Goal: Task Accomplishment & Management: Manage account settings

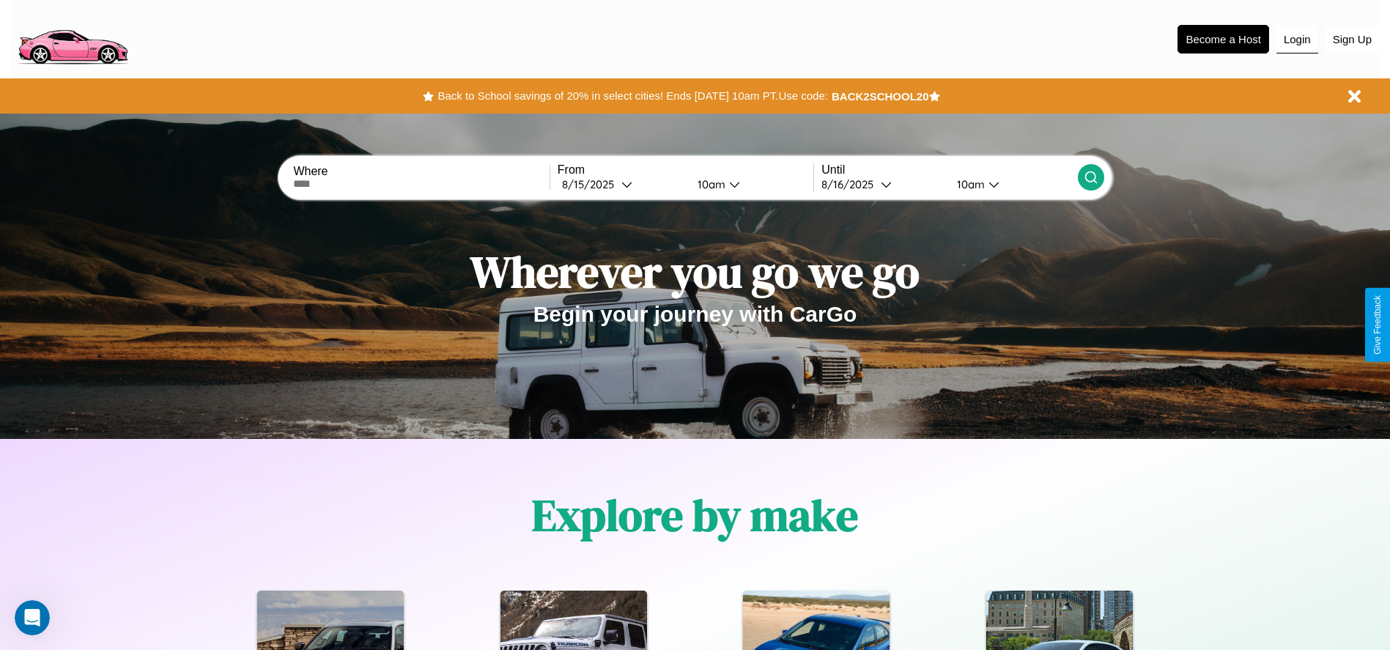
click at [1297, 39] on button "Login" at bounding box center [1298, 40] width 42 height 28
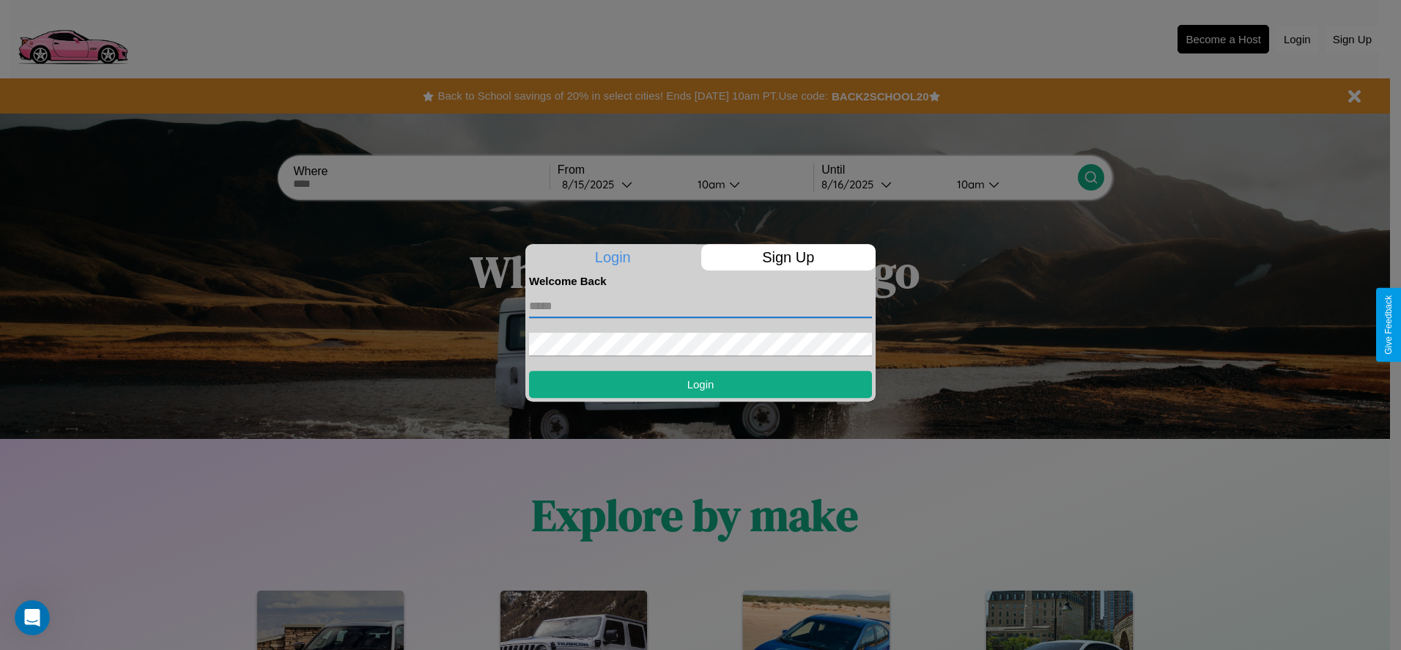
click at [701, 306] on input "text" at bounding box center [700, 306] width 343 height 23
type input "**********"
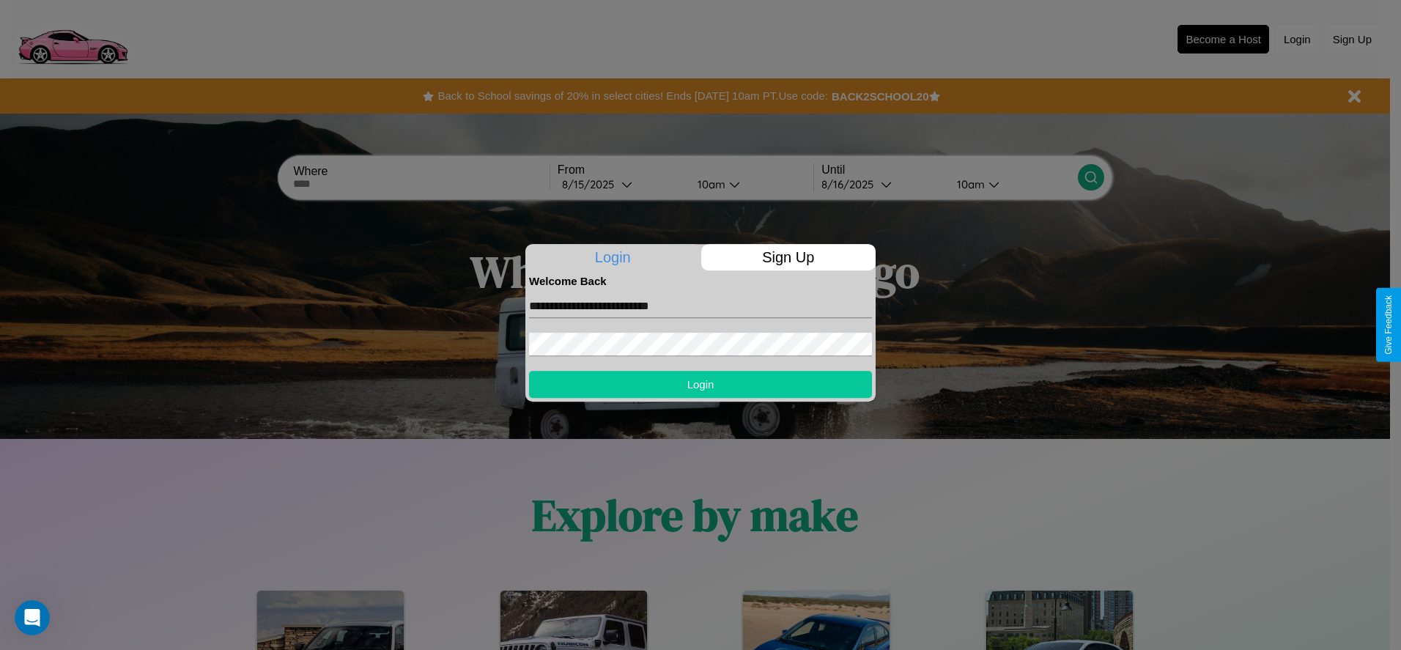
click at [701, 384] on button "Login" at bounding box center [700, 384] width 343 height 27
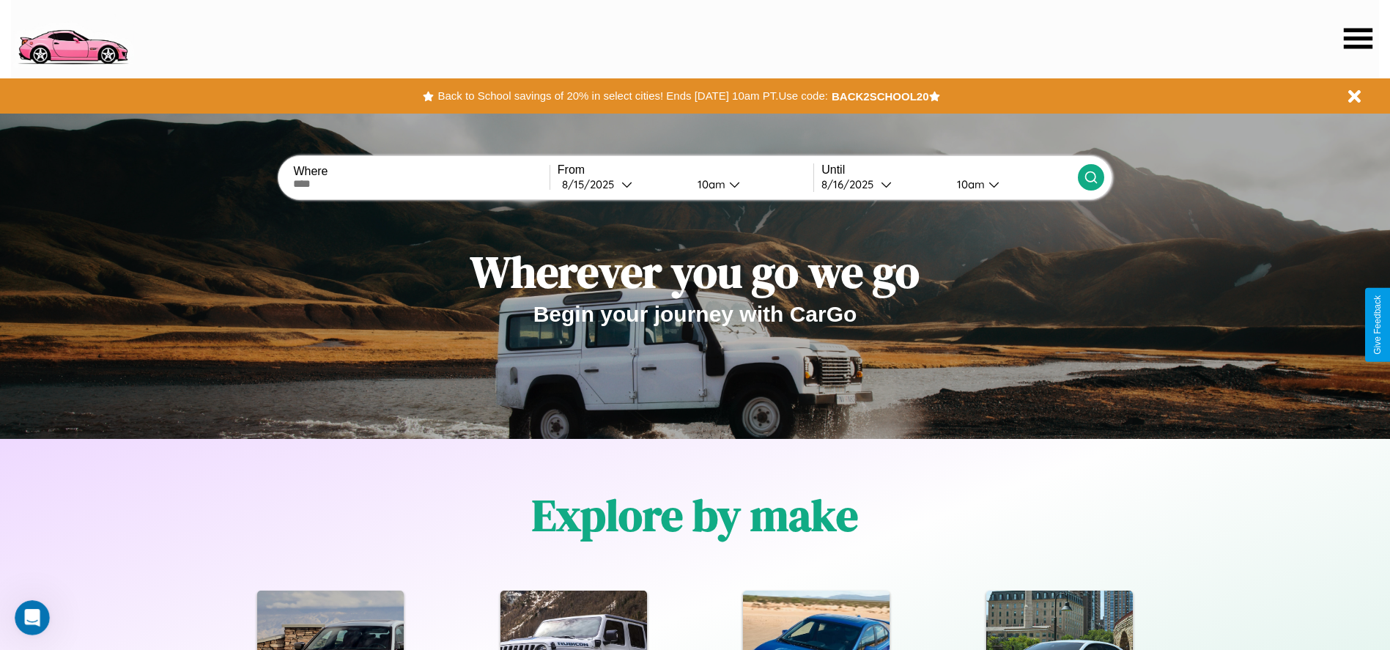
scroll to position [304, 0]
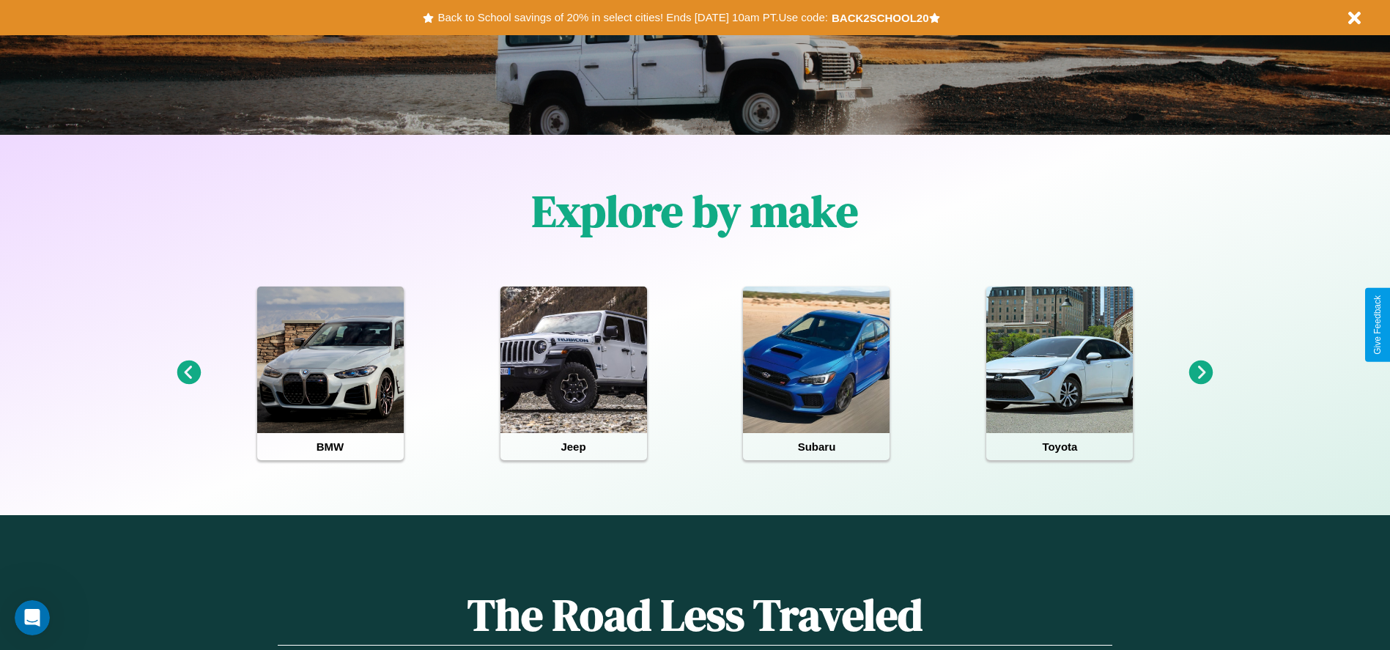
click at [1201, 373] on icon at bounding box center [1202, 373] width 24 height 24
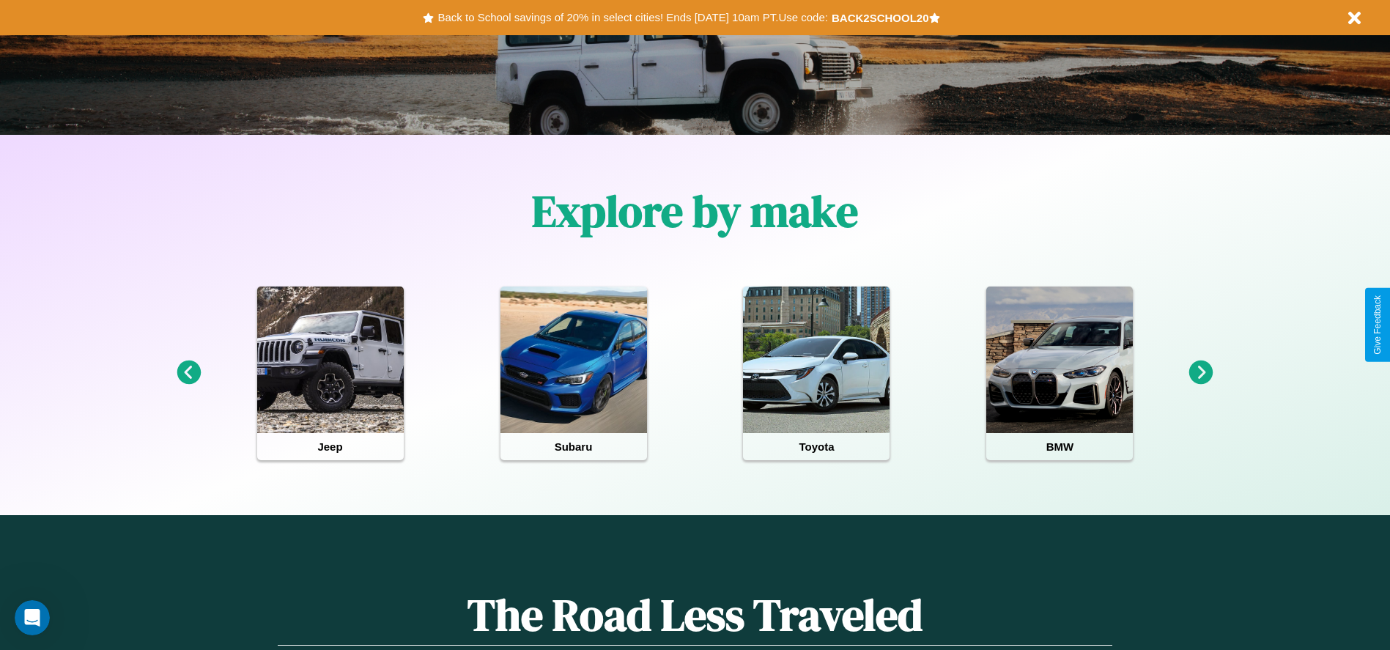
click at [1201, 373] on icon at bounding box center [1202, 373] width 24 height 24
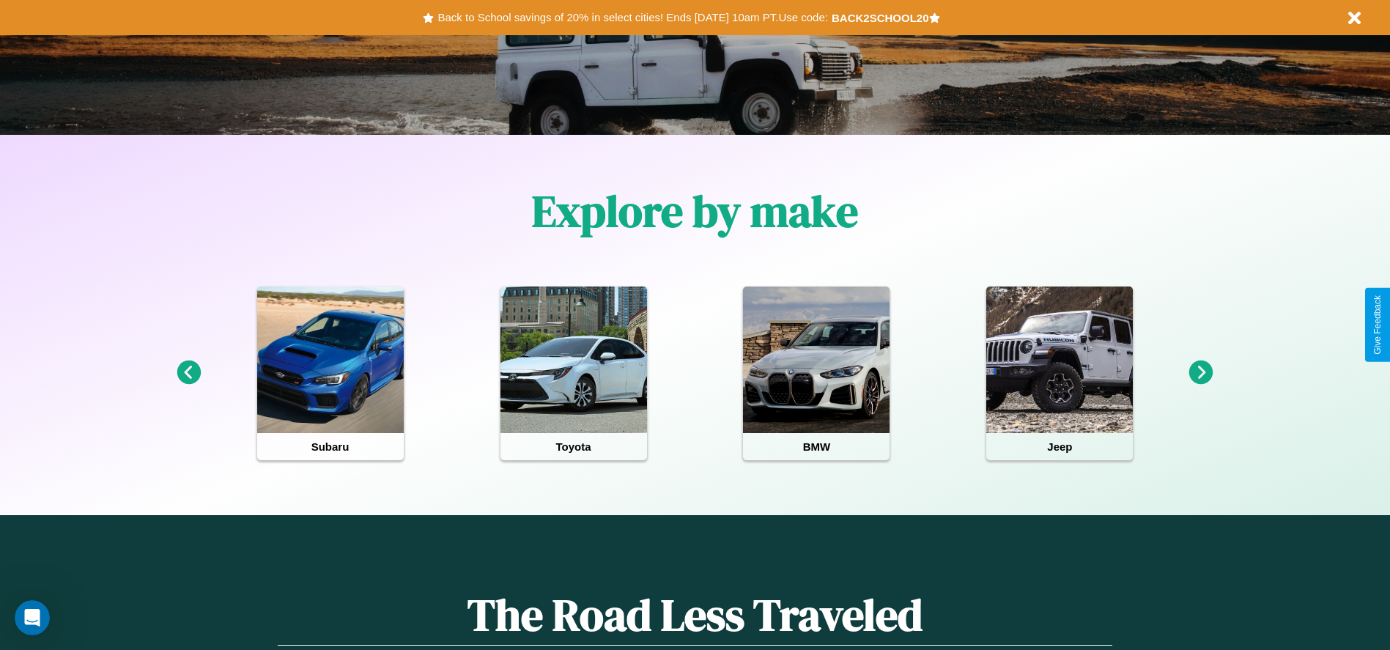
click at [188, 373] on icon at bounding box center [189, 373] width 24 height 24
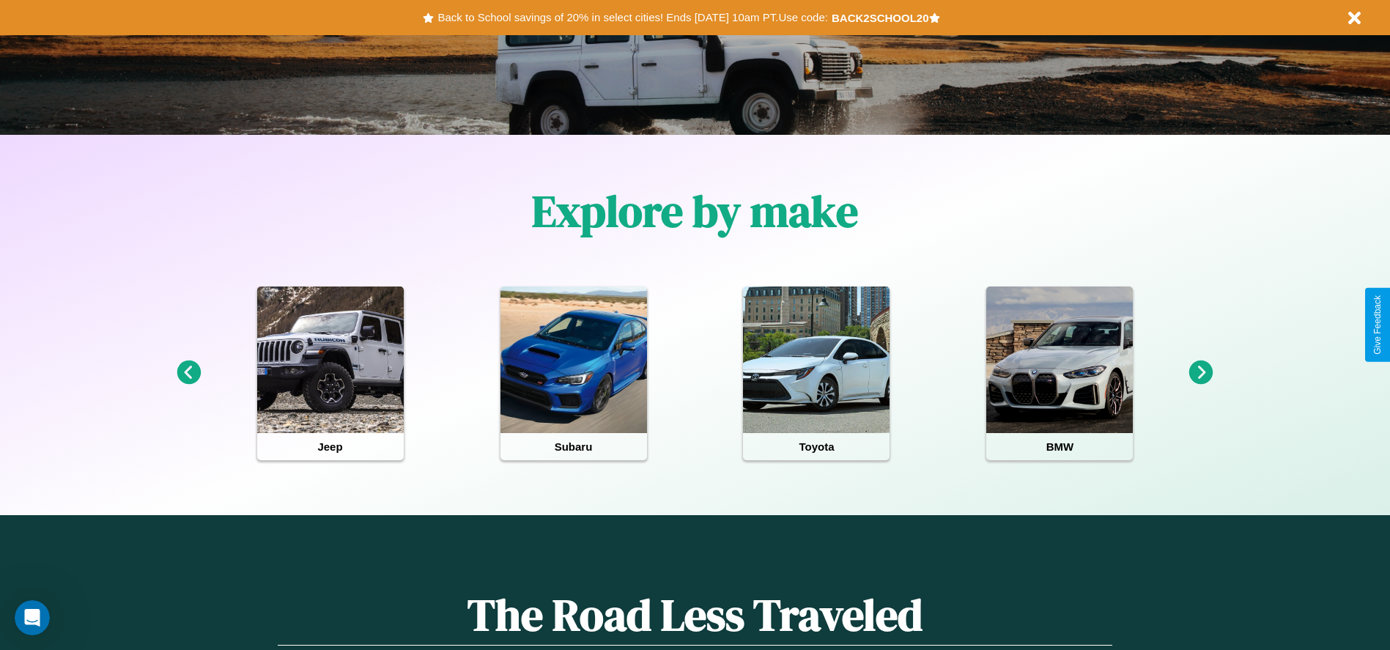
click at [1201, 373] on icon at bounding box center [1202, 373] width 24 height 24
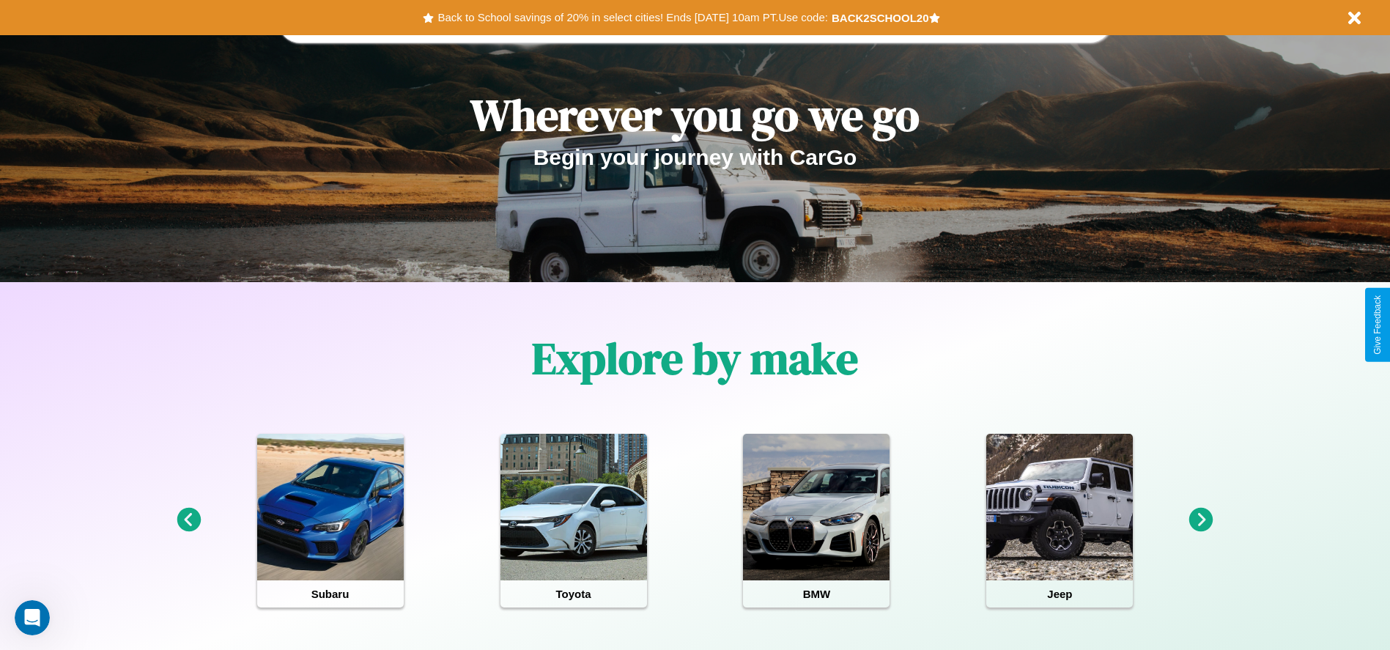
scroll to position [0, 0]
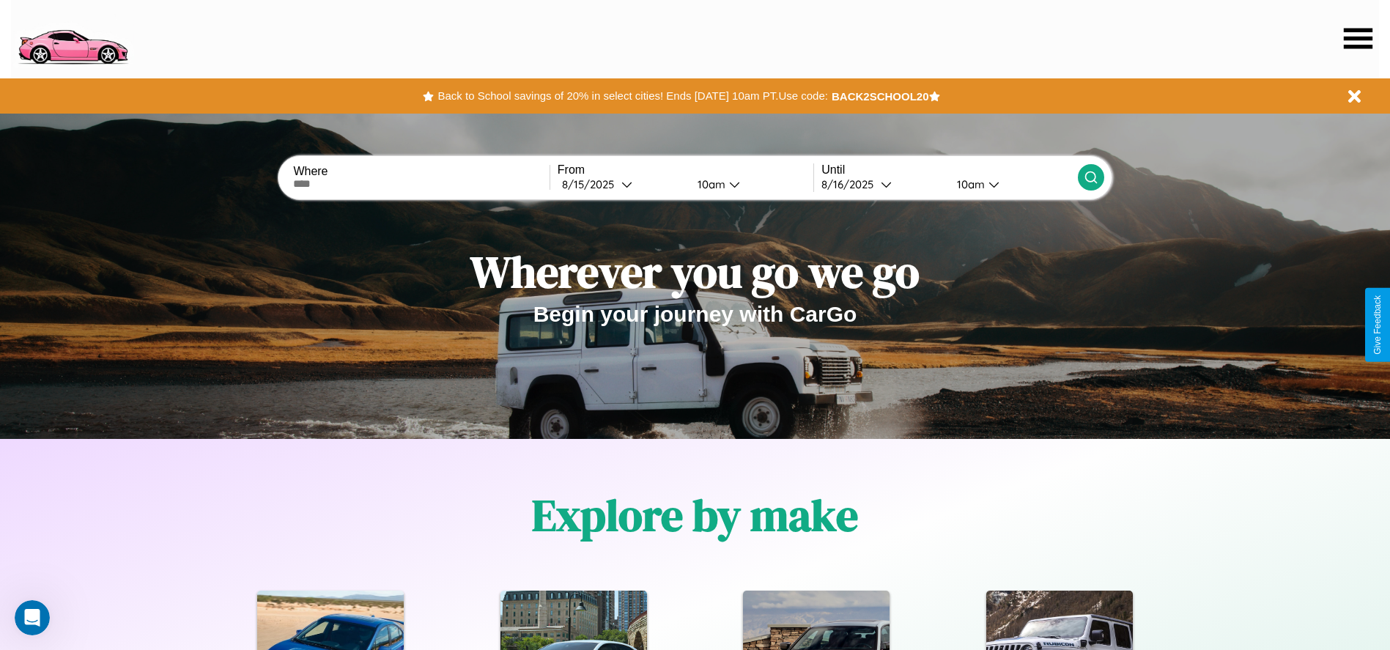
click at [1358, 38] on icon at bounding box center [1358, 38] width 29 height 21
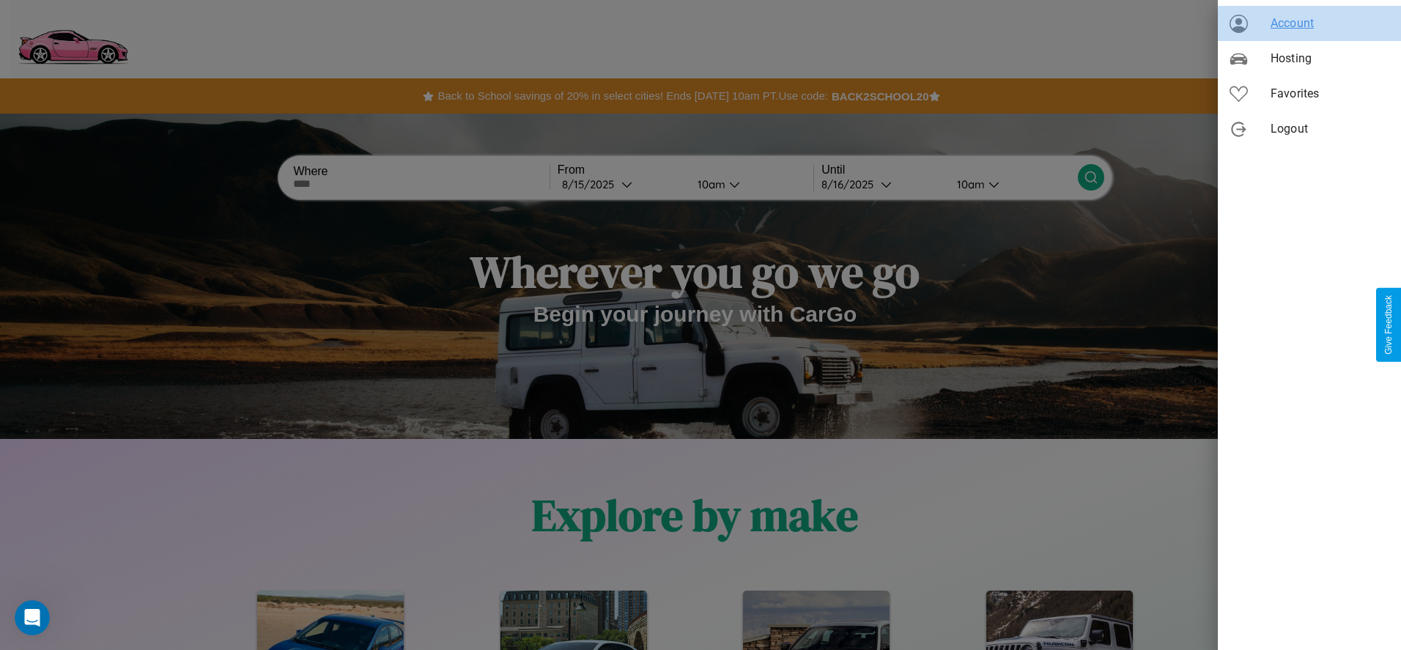
click at [1310, 23] on span "Account" at bounding box center [1330, 24] width 119 height 18
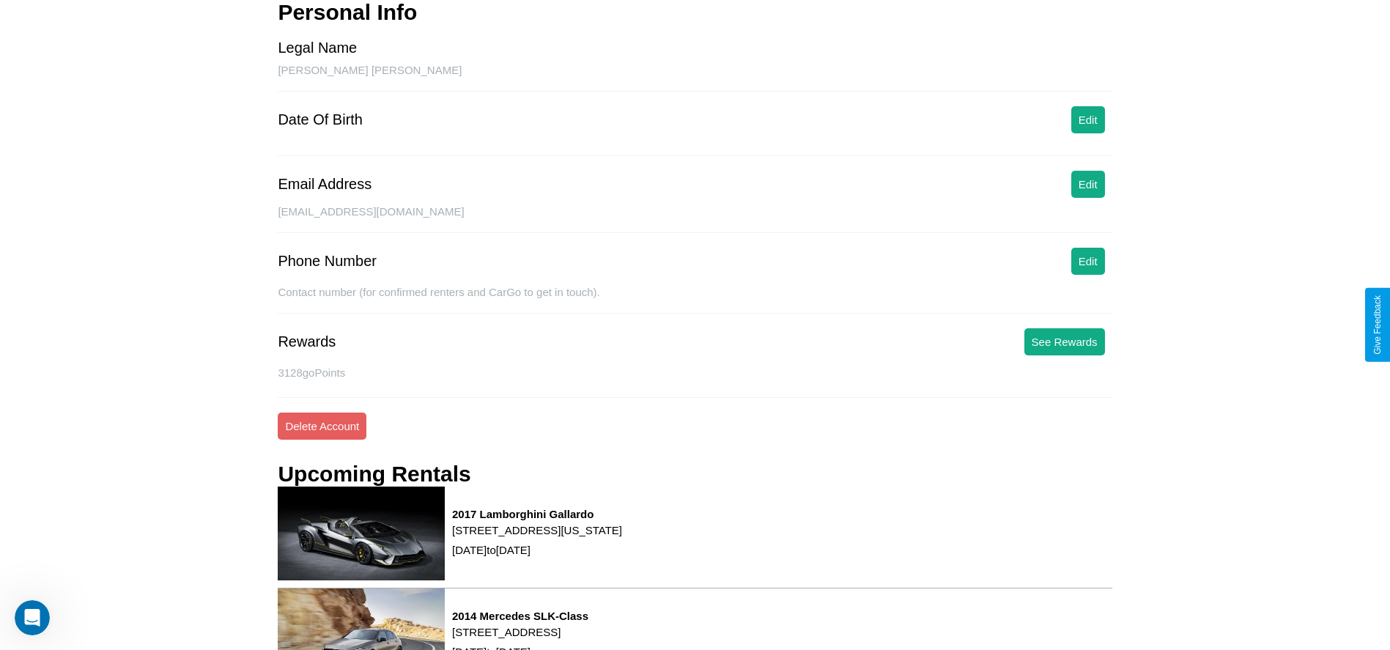
scroll to position [262, 0]
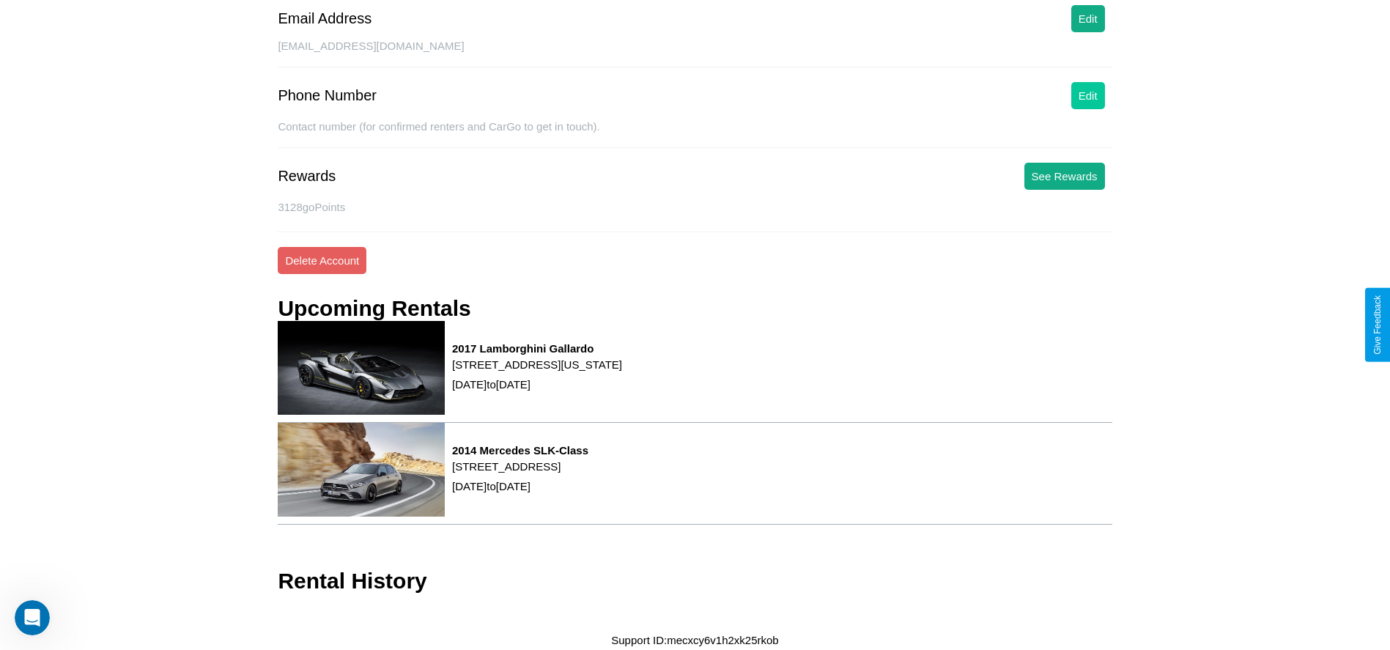
click at [1088, 95] on button "Edit" at bounding box center [1089, 95] width 34 height 27
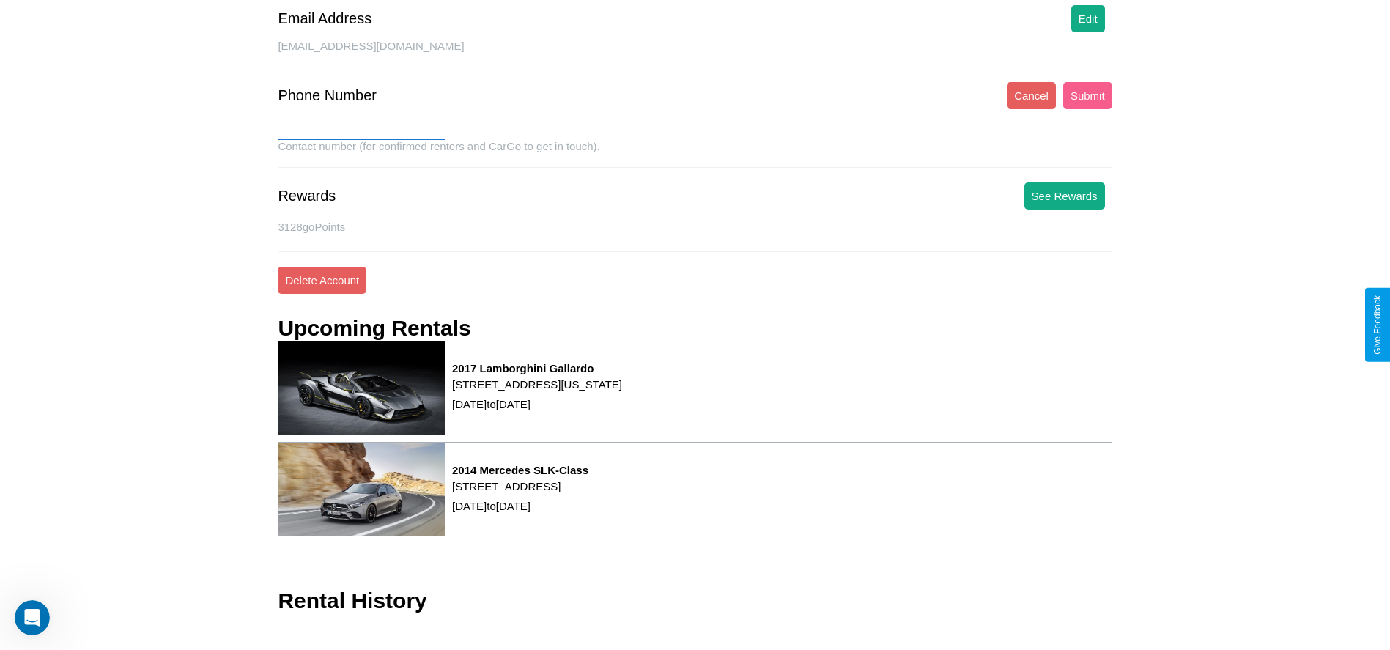
click at [361, 128] on input "text" at bounding box center [361, 128] width 167 height 23
type input "**********"
click at [1088, 95] on button "Submit" at bounding box center [1087, 95] width 49 height 27
